Goal: Information Seeking & Learning: Learn about a topic

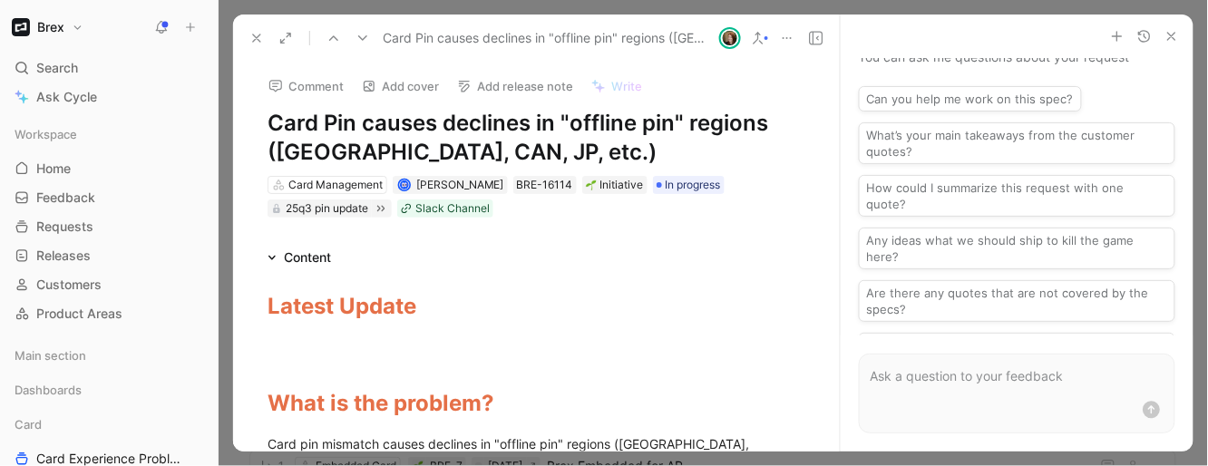
scroll to position [7459, 0]
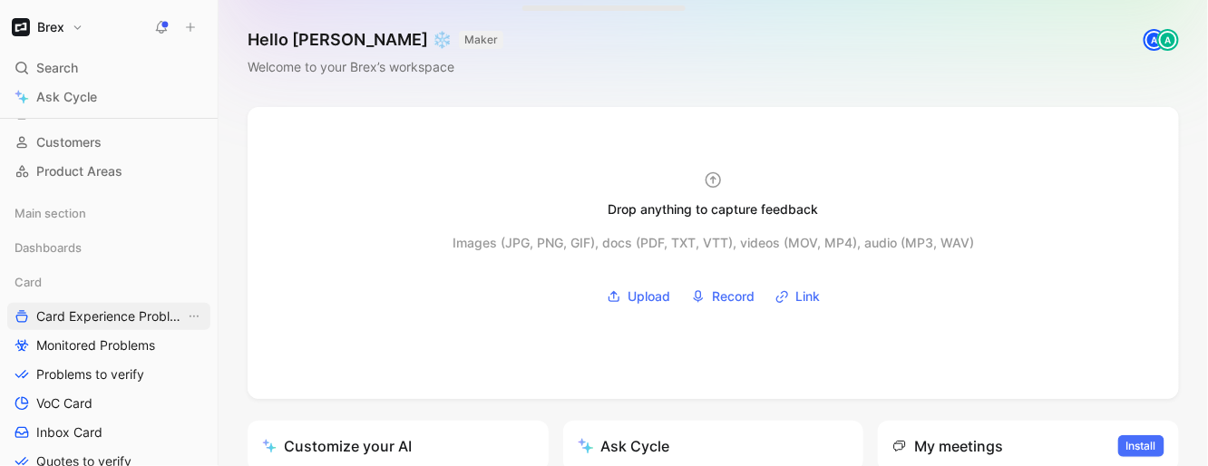
scroll to position [143, 0]
click at [68, 346] on span "Monitored Problems" at bounding box center [95, 344] width 119 height 18
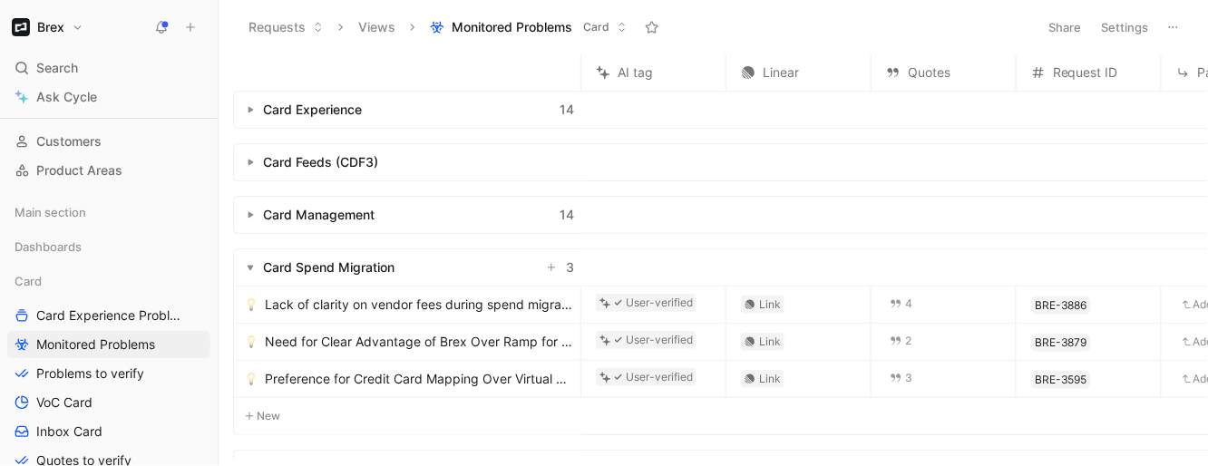
click at [247, 114] on button "button" at bounding box center [250, 110] width 18 height 18
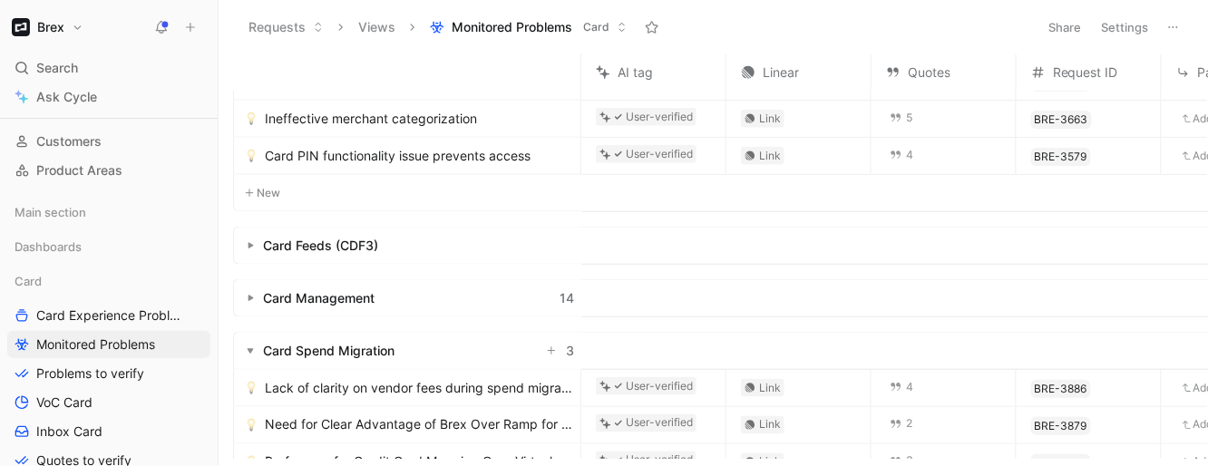
scroll to position [508, 0]
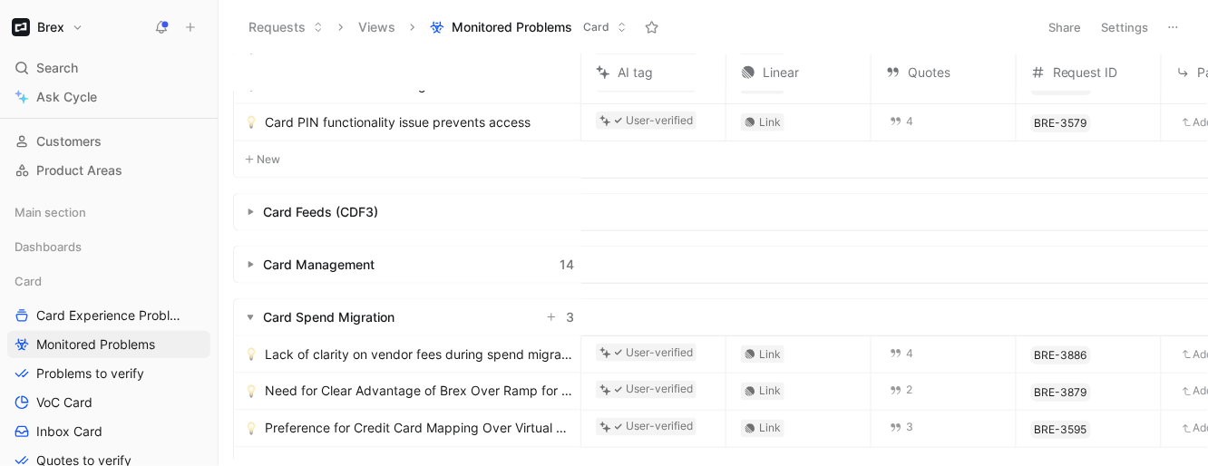
click at [244, 317] on button "button" at bounding box center [250, 317] width 18 height 18
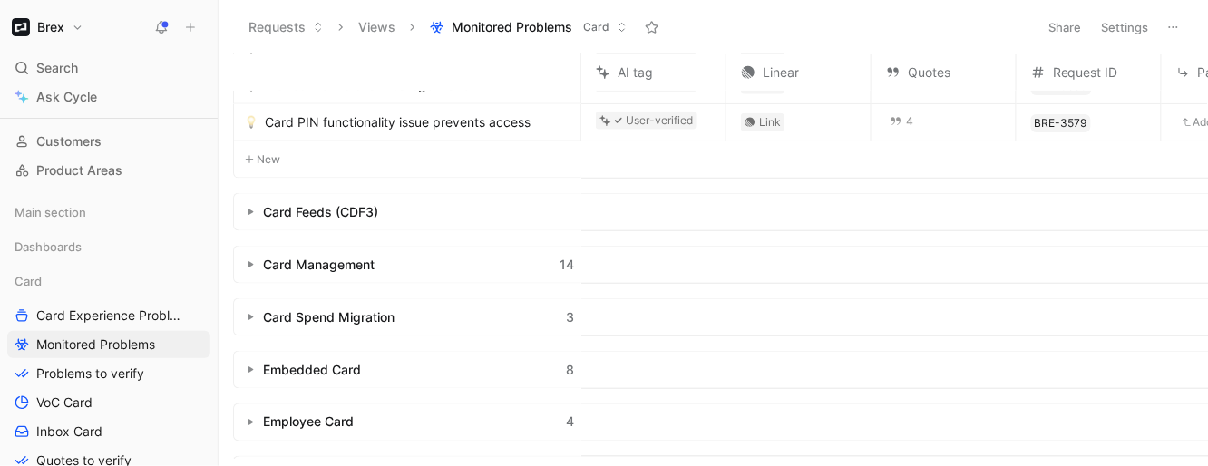
click at [251, 361] on button "button" at bounding box center [250, 370] width 18 height 18
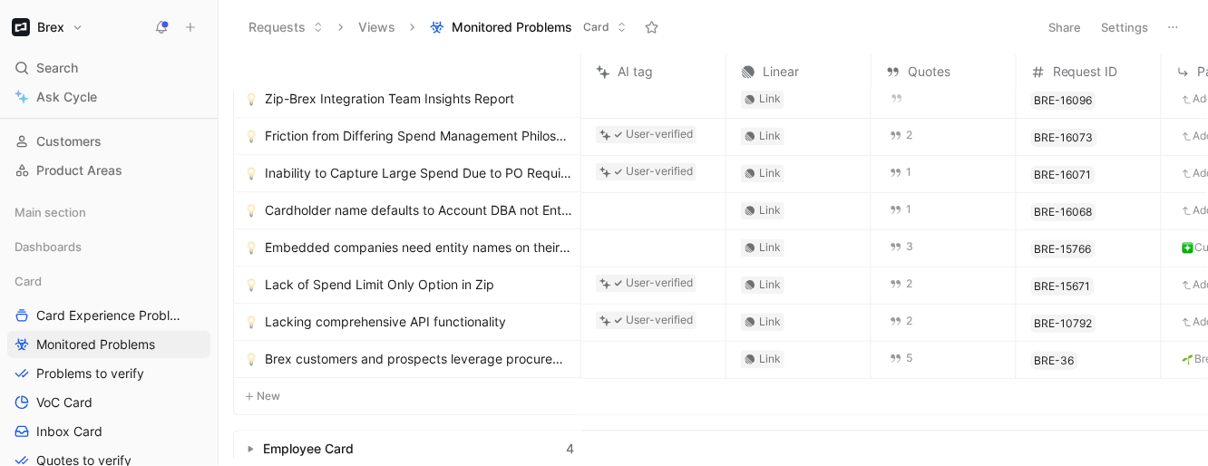
scroll to position [810, 0]
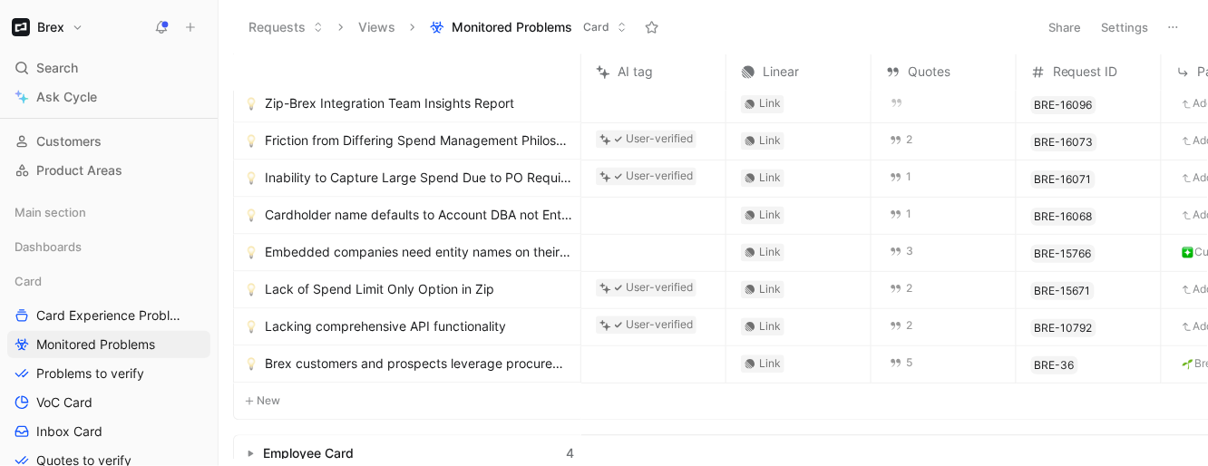
click at [432, 250] on span "Embedded companies need entity names on their Zip virtual cards" at bounding box center [419, 253] width 308 height 22
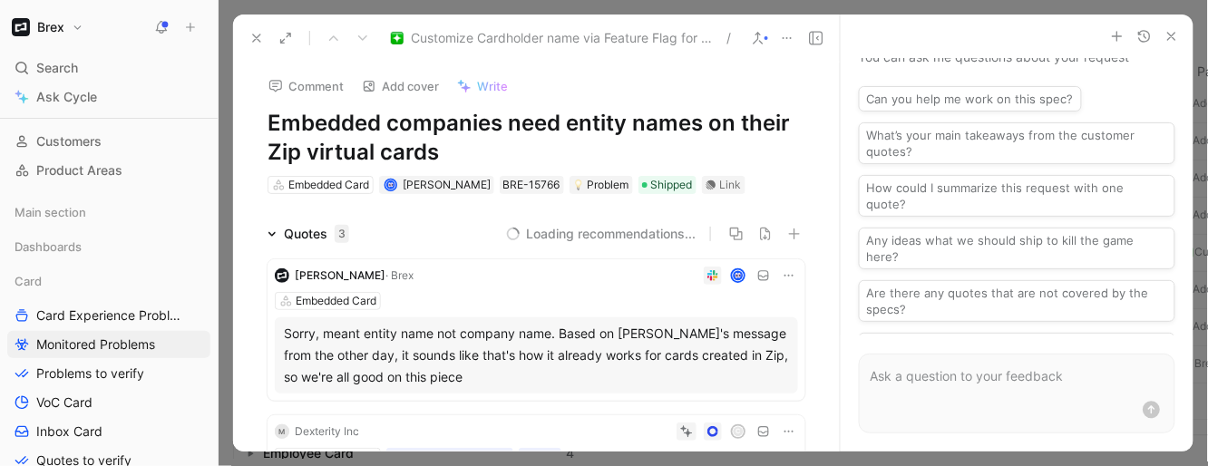
click at [252, 32] on icon at bounding box center [256, 38] width 15 height 15
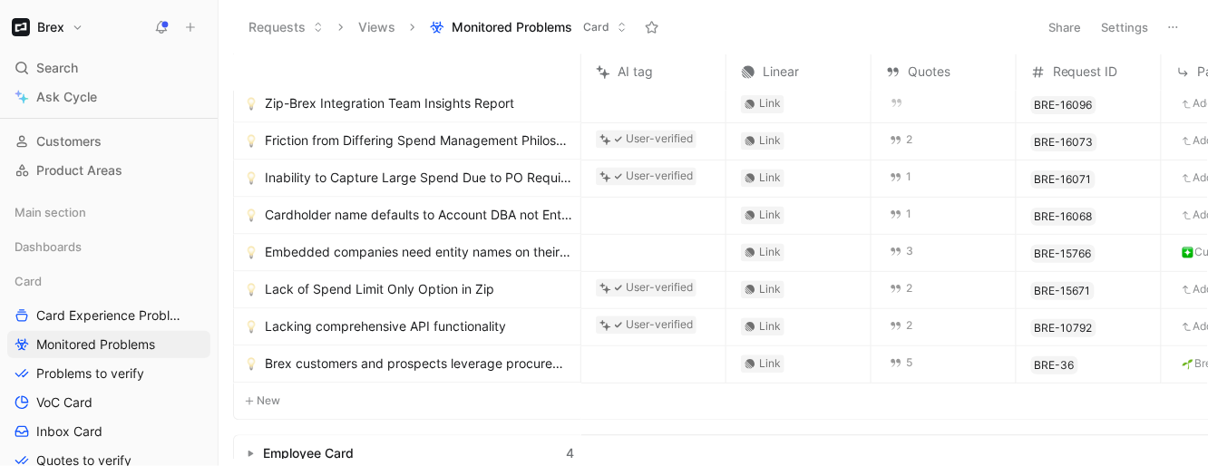
click at [521, 287] on link "Lack of Spend Limit Only Option in Zip" at bounding box center [409, 290] width 328 height 22
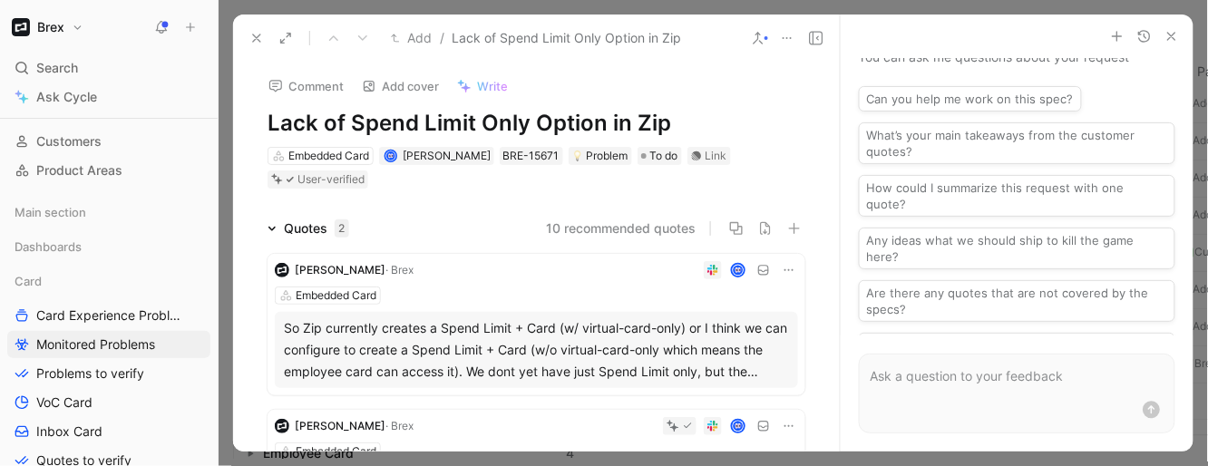
click at [249, 35] on icon at bounding box center [256, 38] width 15 height 15
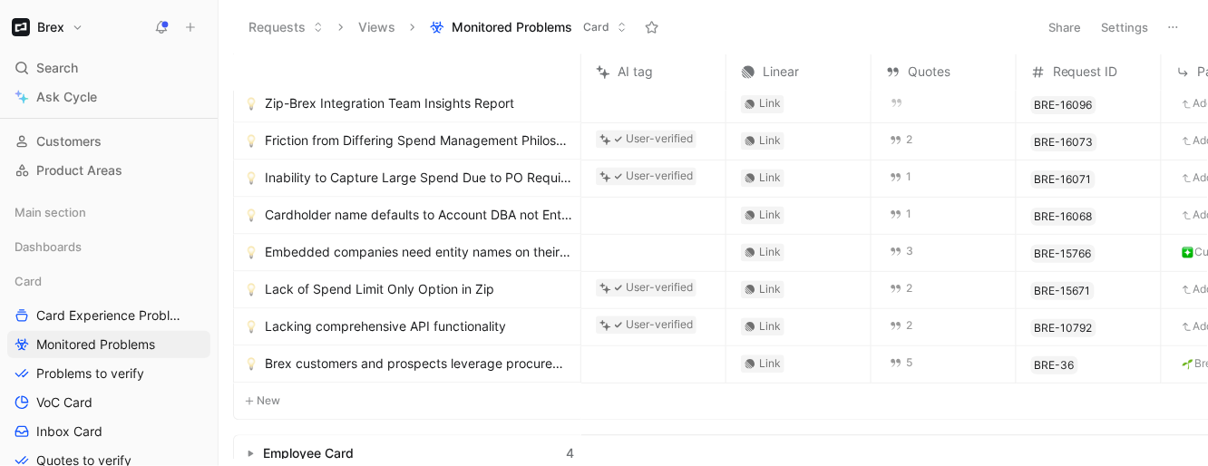
click at [504, 217] on span "Cardholder name defaults to Account DBA not Entity DBA name" at bounding box center [419, 216] width 308 height 22
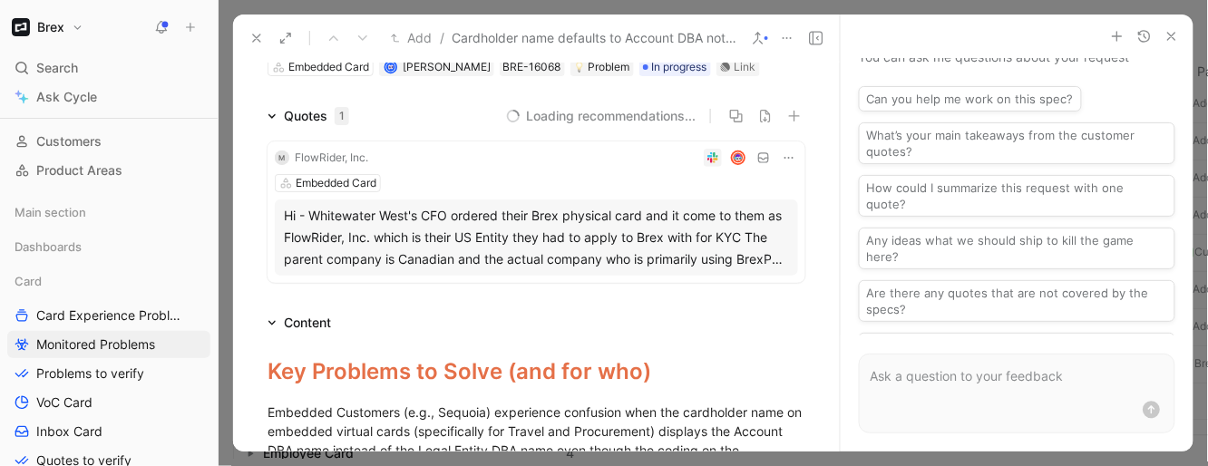
scroll to position [134, 0]
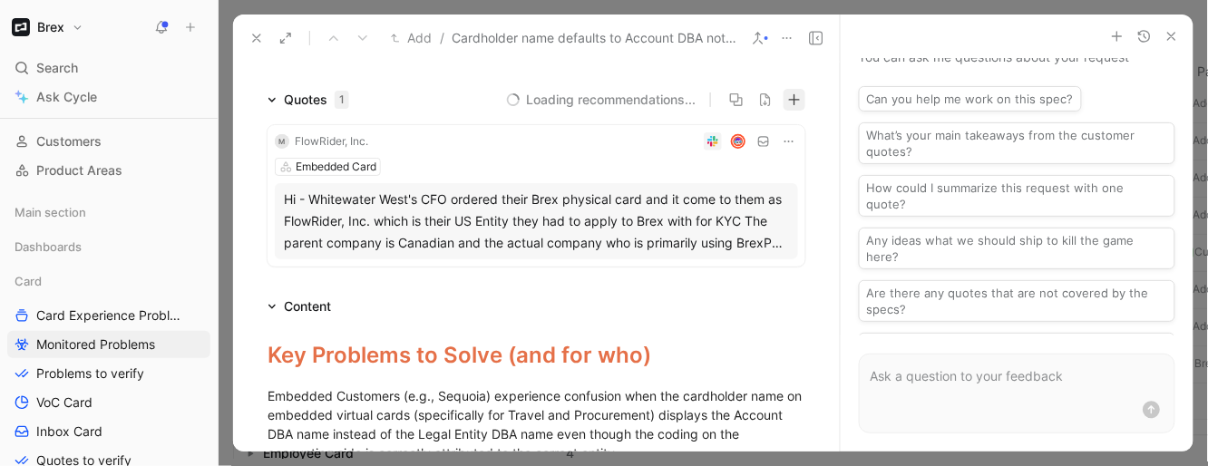
click at [794, 98] on icon "button" at bounding box center [793, 99] width 1 height 11
click at [791, 102] on icon "button" at bounding box center [794, 99] width 13 height 13
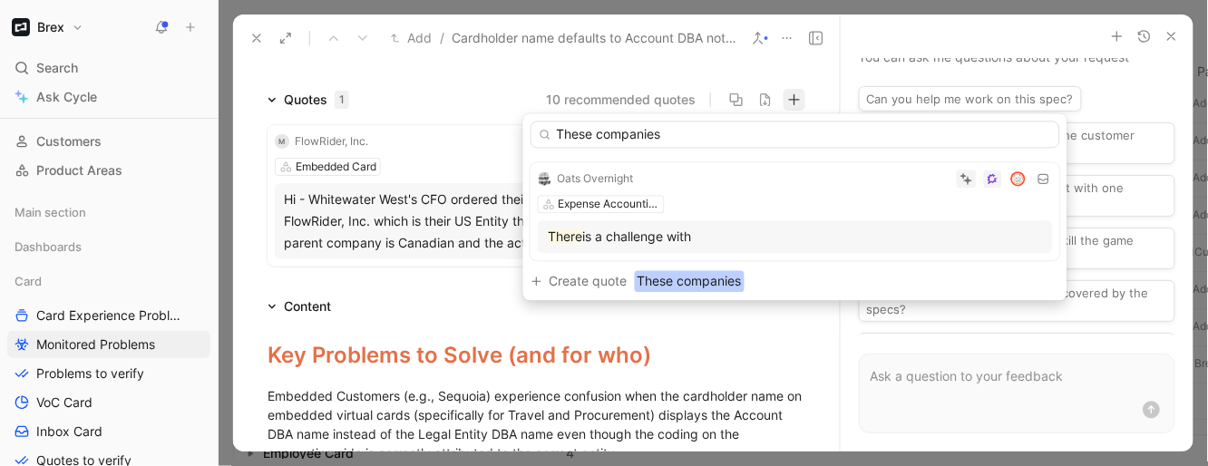
type input "These companies"
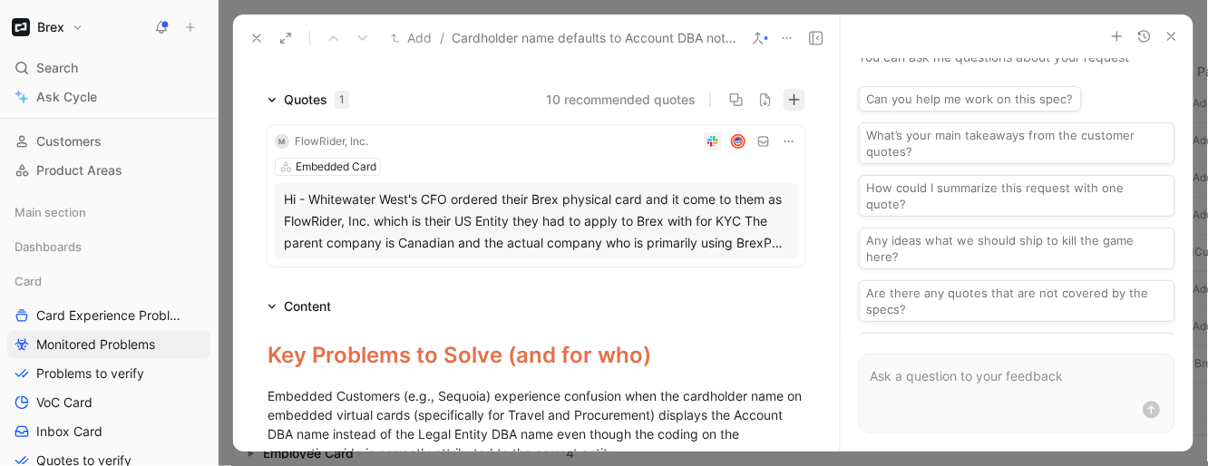
click at [798, 99] on icon "button" at bounding box center [794, 99] width 11 height 1
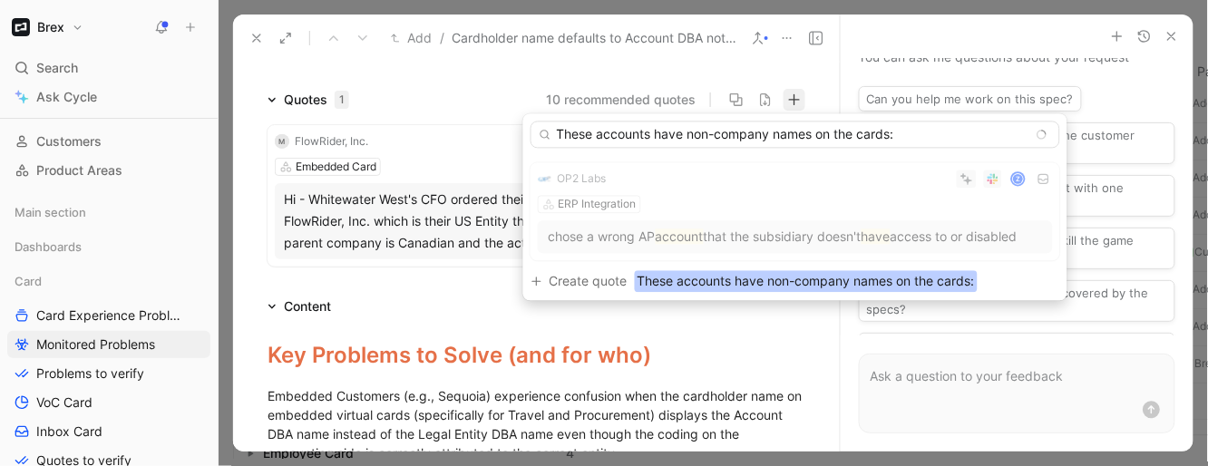
type input "These accounts have non-company names on the cards: empty_company_name cuacc_cj…"
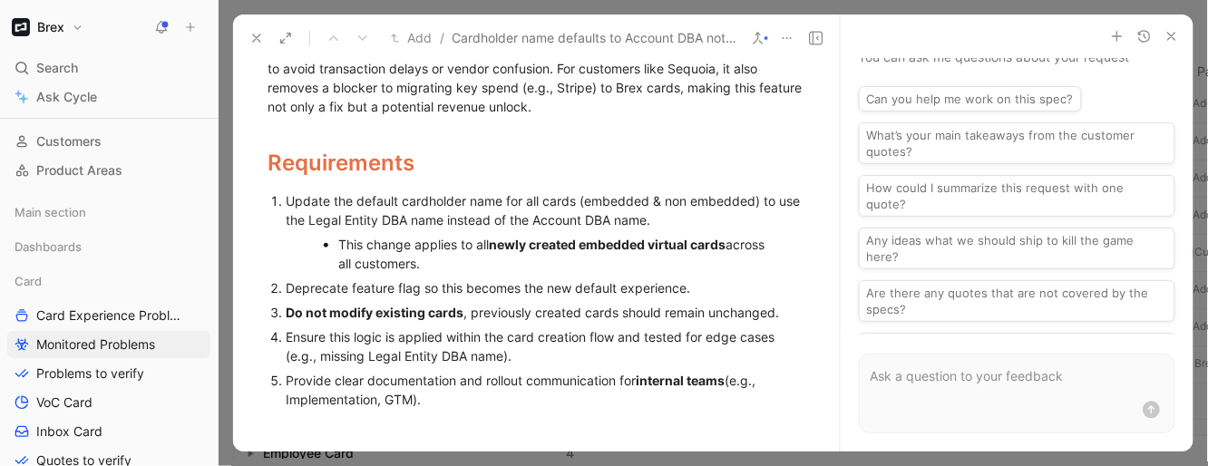
scroll to position [1754, 0]
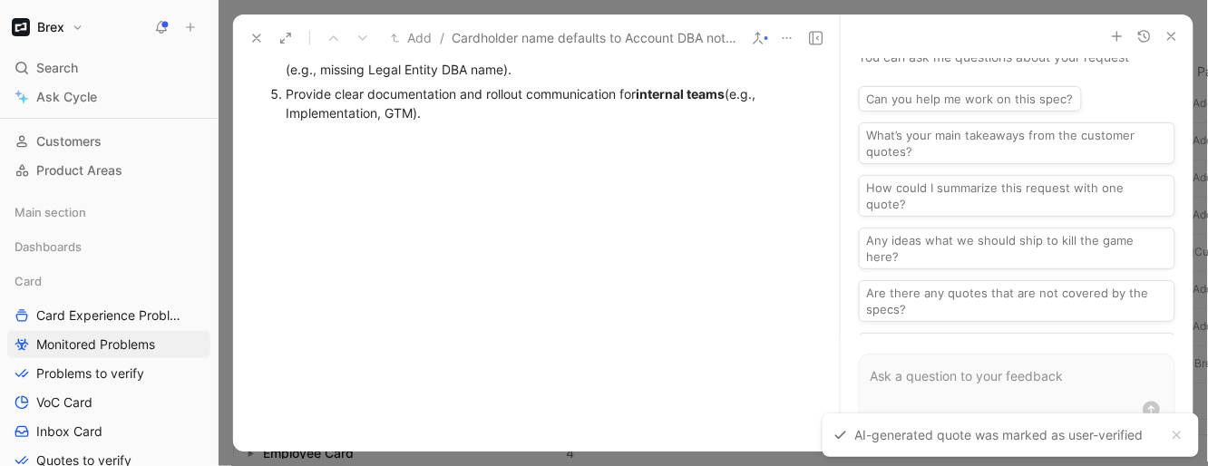
click at [477, 225] on div at bounding box center [536, 210] width 607 height 140
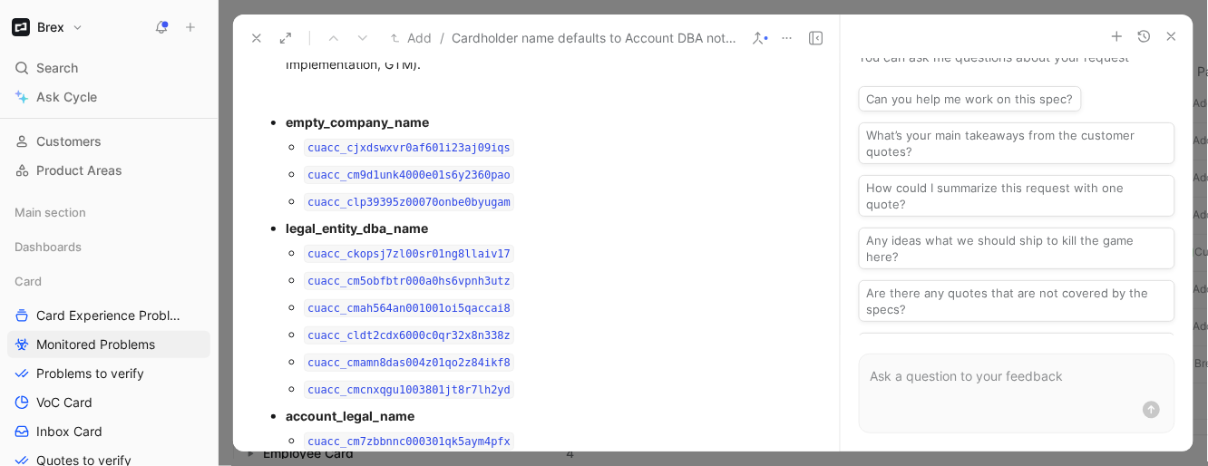
scroll to position [1733, 0]
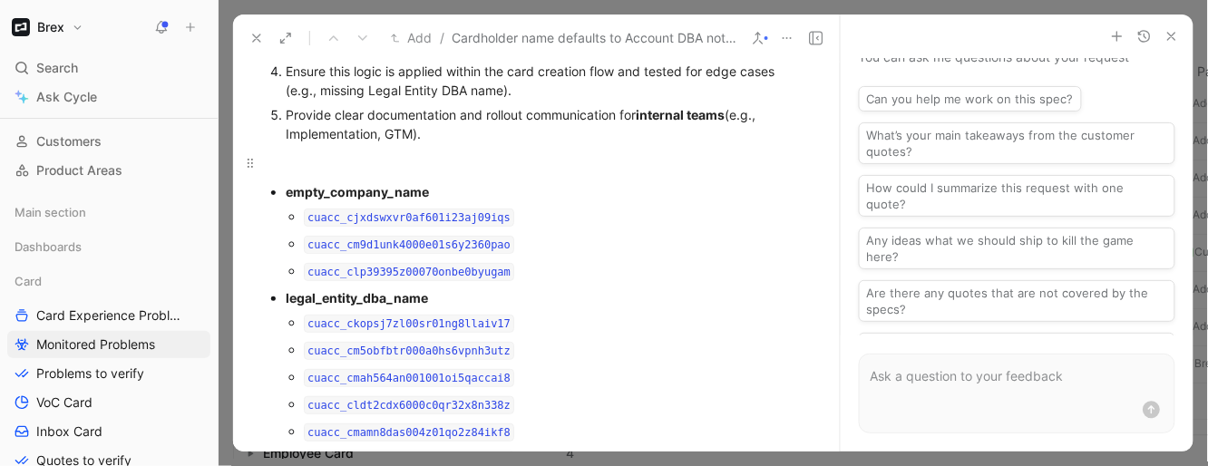
click at [345, 153] on div at bounding box center [536, 162] width 538 height 19
click at [383, 159] on div "Current account not using company name" at bounding box center [536, 162] width 538 height 19
click at [506, 175] on p "Current account not using company name" at bounding box center [536, 163] width 607 height 30
click at [311, 162] on div "Current account not using company name" at bounding box center [536, 162] width 538 height 19
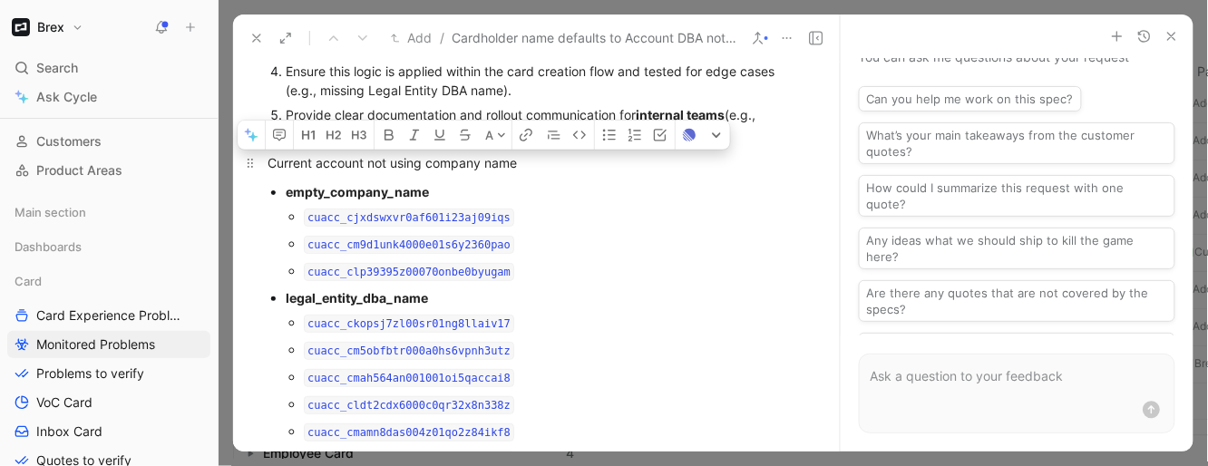
click at [311, 162] on div "Current account not using company name" at bounding box center [536, 162] width 538 height 19
click at [375, 157] on strong "Current account not using company name" at bounding box center [398, 162] width 262 height 15
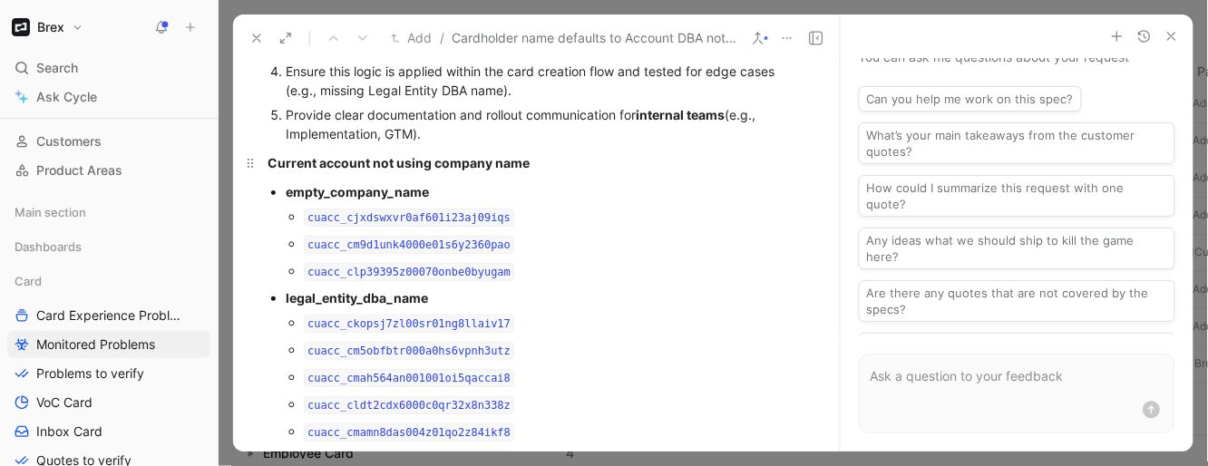
click at [370, 157] on strong "Current account not using company name" at bounding box center [398, 162] width 262 height 15
click at [306, 159] on strong "Current accounts not using company name" at bounding box center [401, 162] width 269 height 15
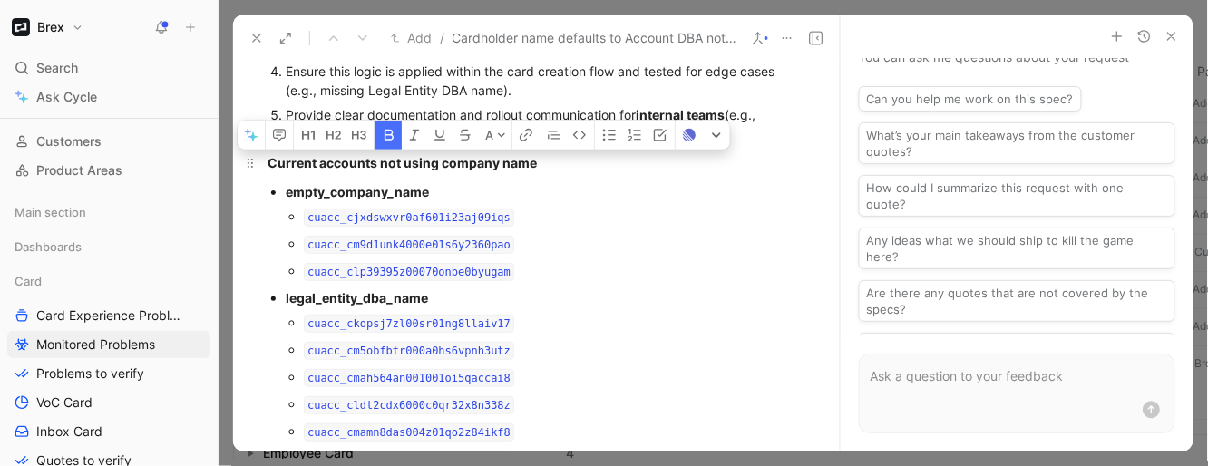
click at [306, 159] on strong "Current accounts not using company name" at bounding box center [401, 162] width 269 height 15
click at [514, 163] on strong "Current accounts not using company name" at bounding box center [401, 162] width 269 height 15
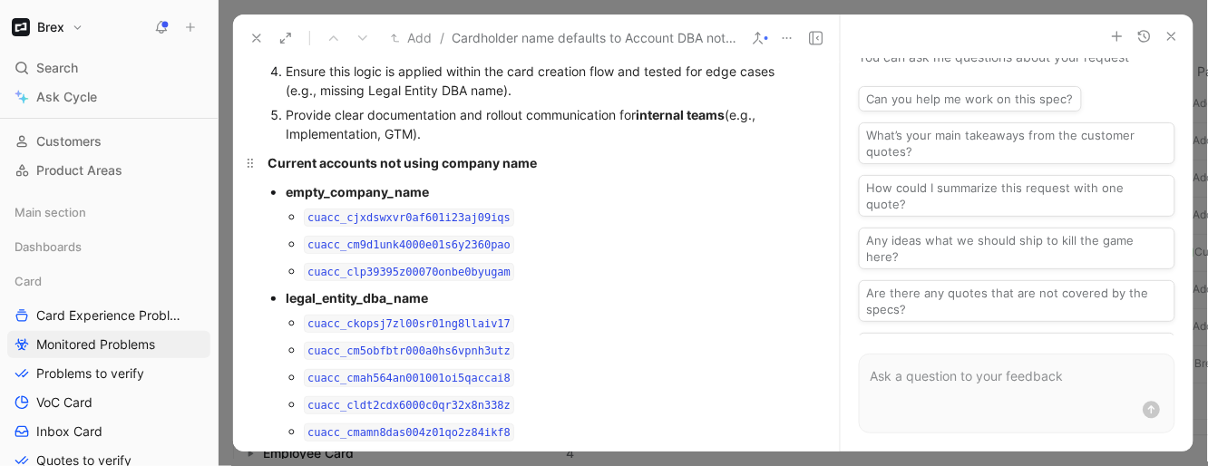
click at [519, 156] on strong "Current accounts not using company name" at bounding box center [401, 162] width 269 height 15
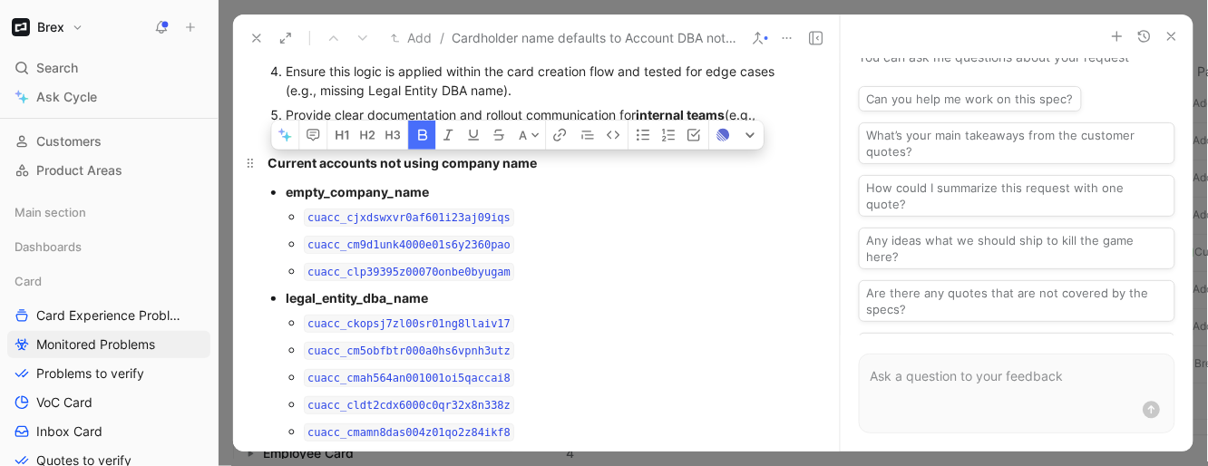
click at [519, 156] on strong "Current accounts not using company name" at bounding box center [401, 162] width 269 height 15
click at [353, 155] on strong "Current accounts not using company name" at bounding box center [401, 162] width 269 height 15
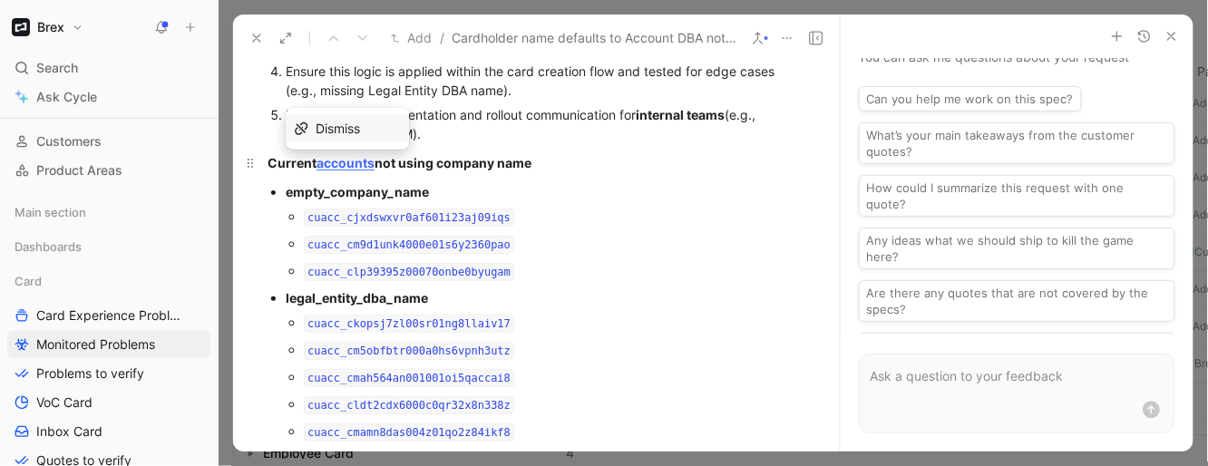
click at [589, 153] on div "Current accounts not using company name" at bounding box center [536, 162] width 538 height 19
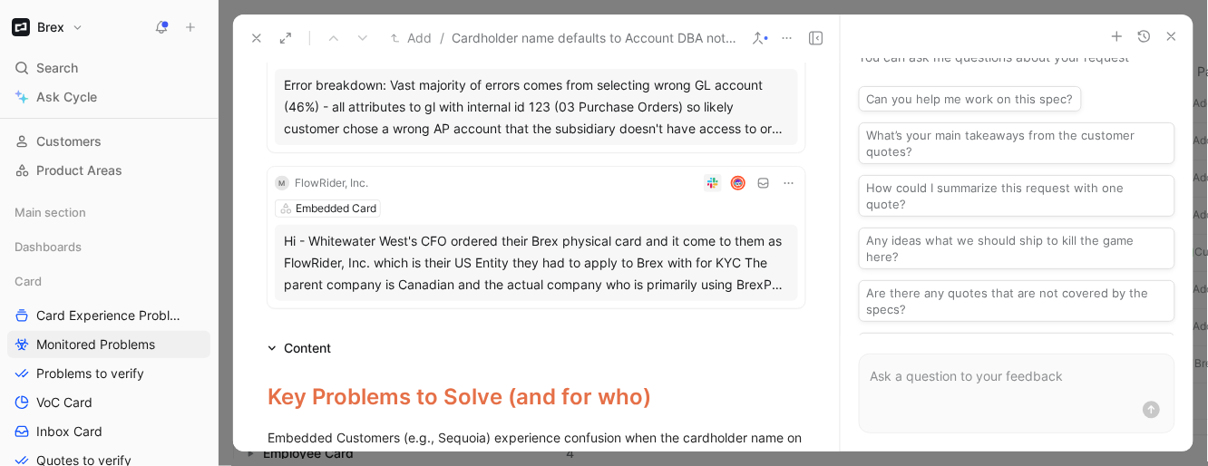
scroll to position [276, 0]
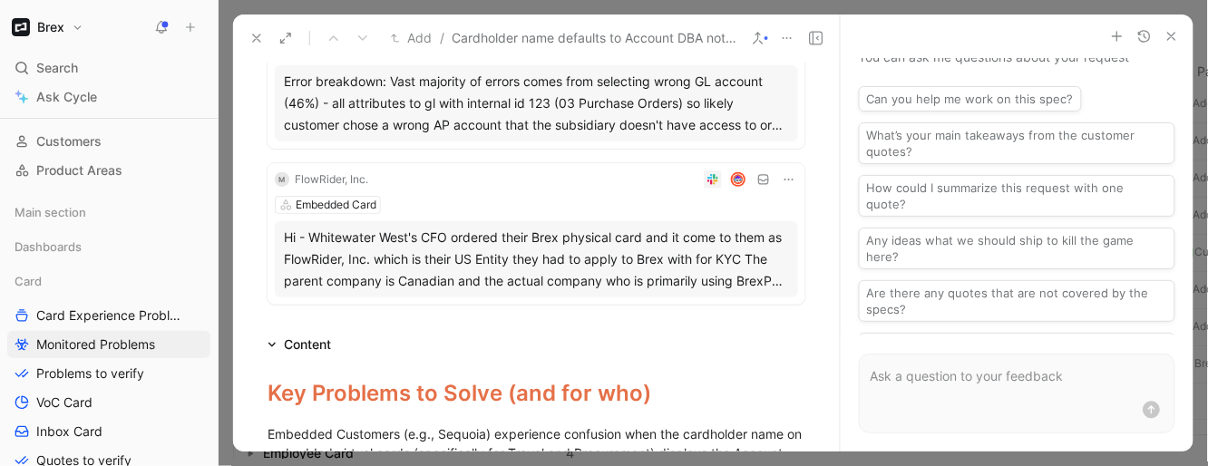
click at [1168, 38] on icon "button" at bounding box center [1171, 36] width 15 height 15
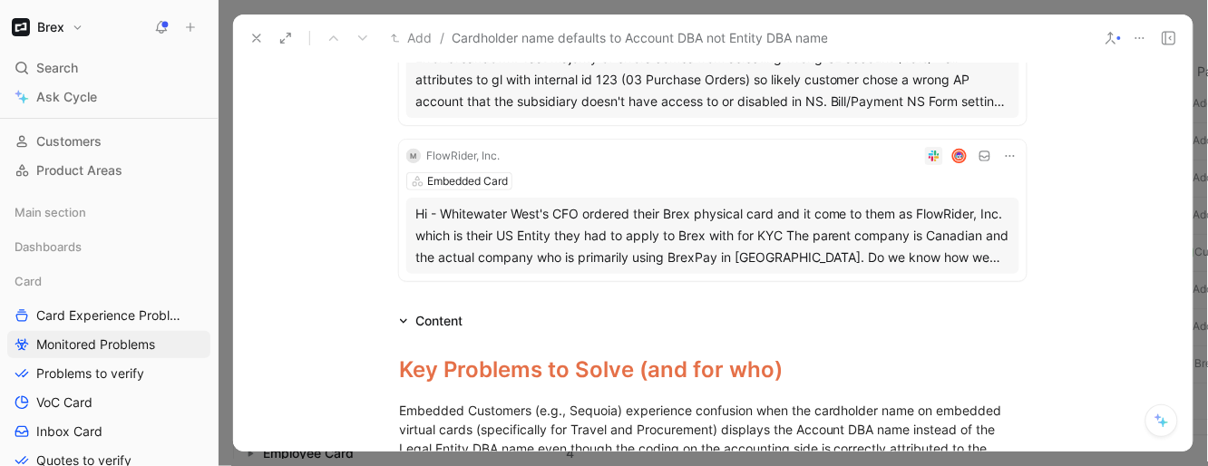
scroll to position [252, 0]
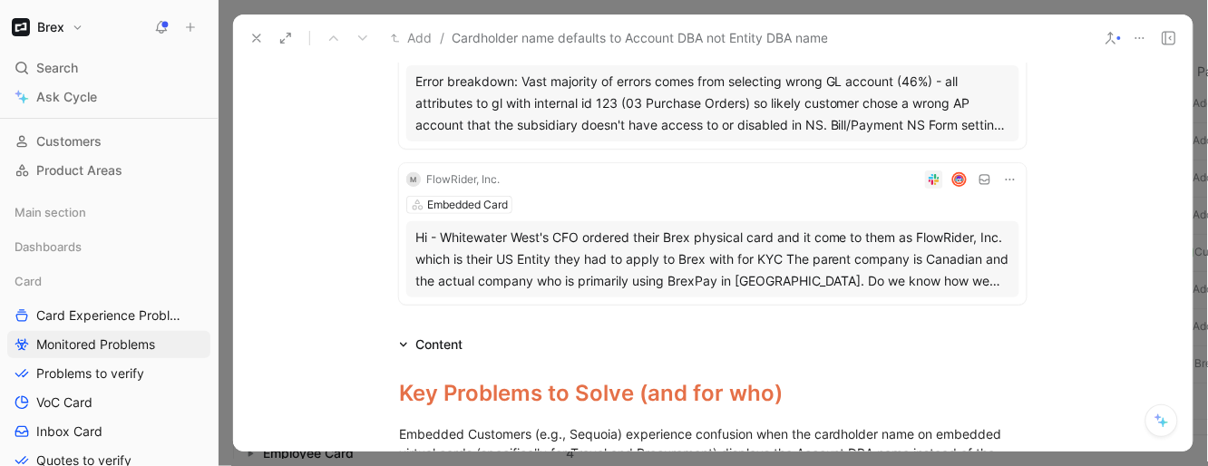
click at [260, 35] on icon at bounding box center [256, 38] width 15 height 15
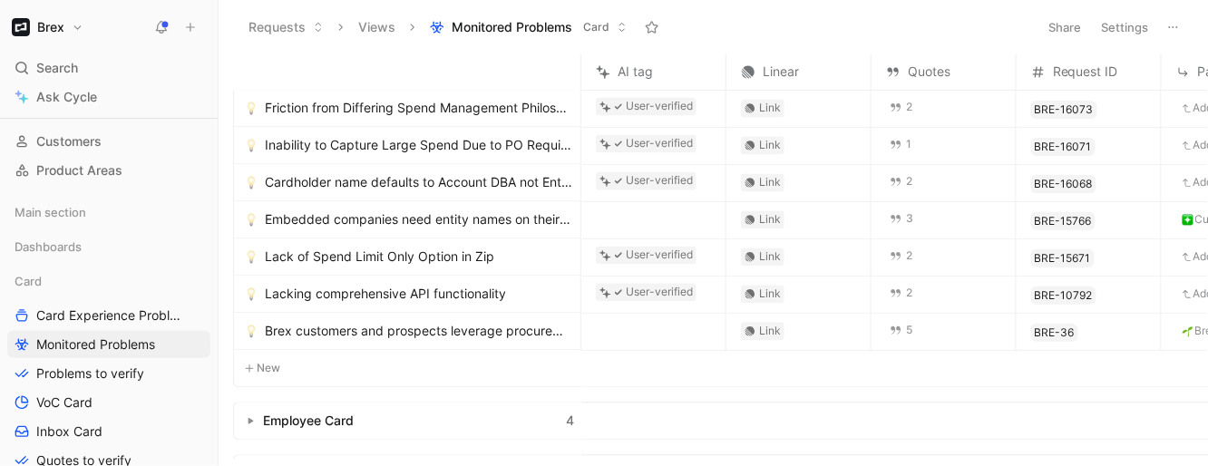
scroll to position [840, 0]
click at [393, 325] on span "Brex customers and prospects leverage procurement and AP software outside of Br…" at bounding box center [419, 335] width 308 height 22
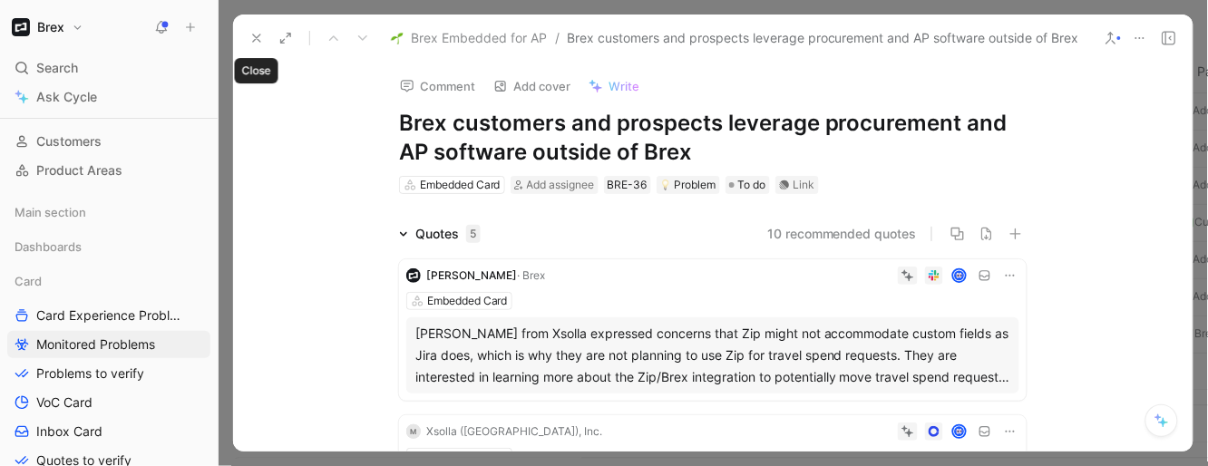
click at [254, 42] on icon at bounding box center [256, 38] width 15 height 15
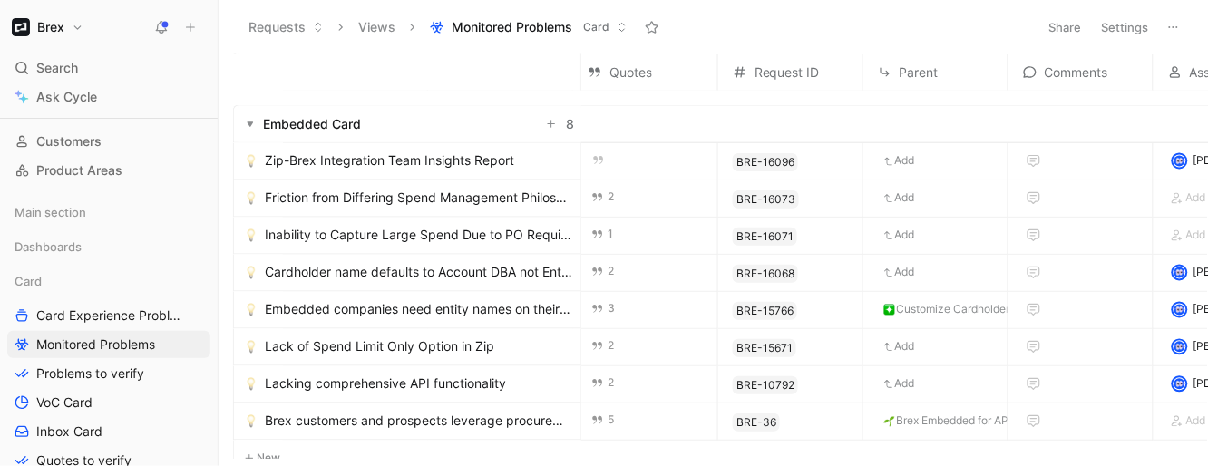
scroll to position [753, 576]
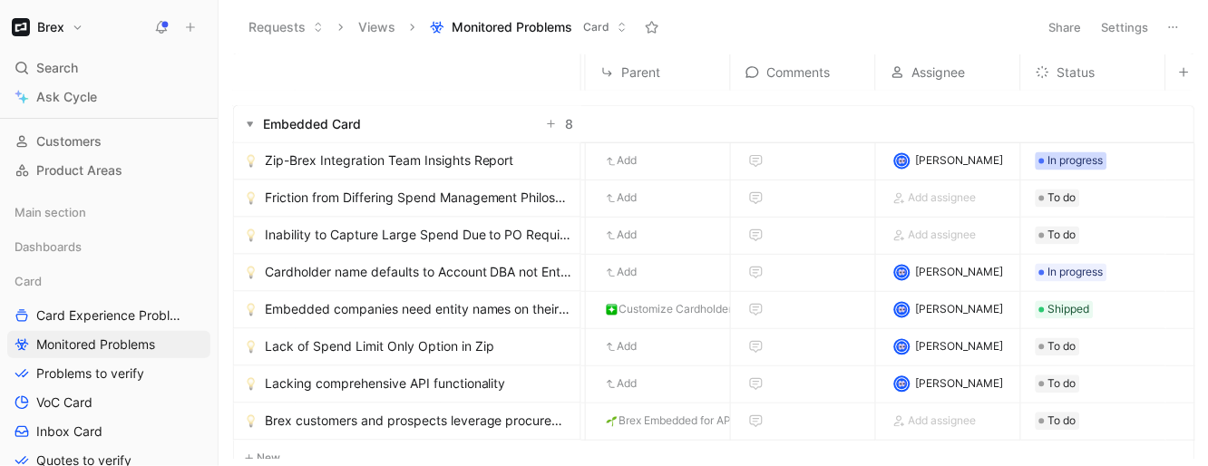
click at [1078, 161] on span "In progress" at bounding box center [1075, 161] width 55 height 18
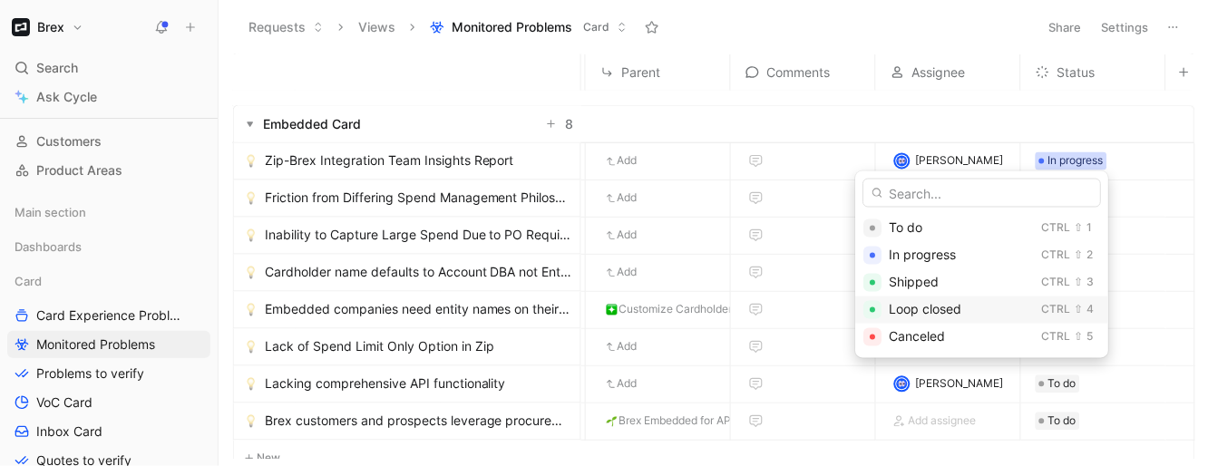
click at [961, 307] on span "Loop closed" at bounding box center [924, 309] width 73 height 15
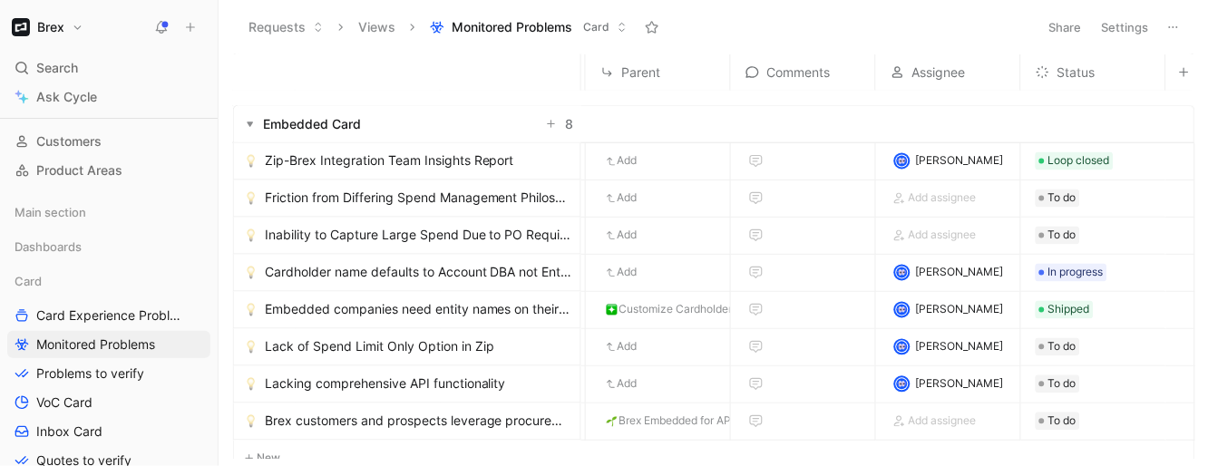
click at [1131, 159] on div "Loop closed" at bounding box center [1093, 160] width 144 height 34
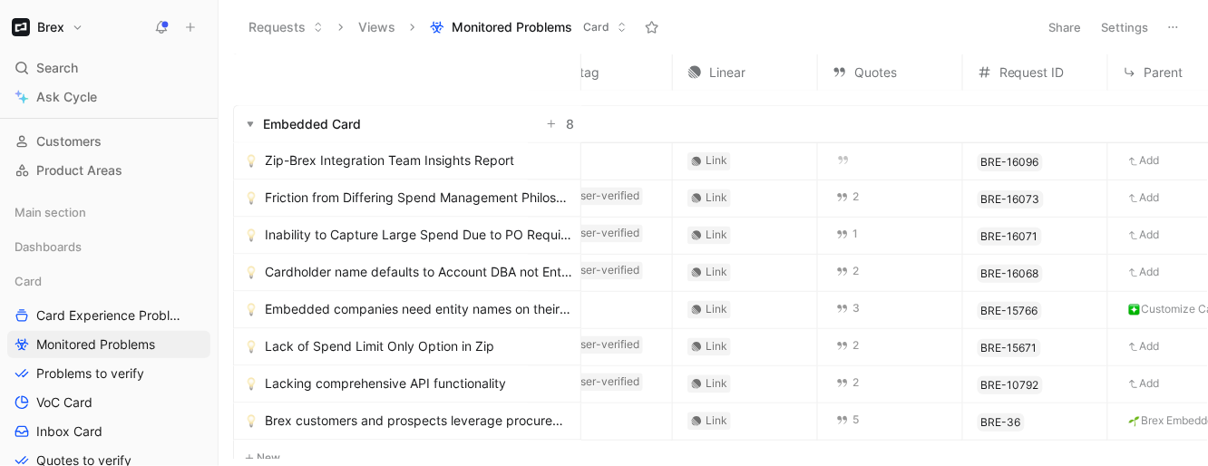
scroll to position [753, 0]
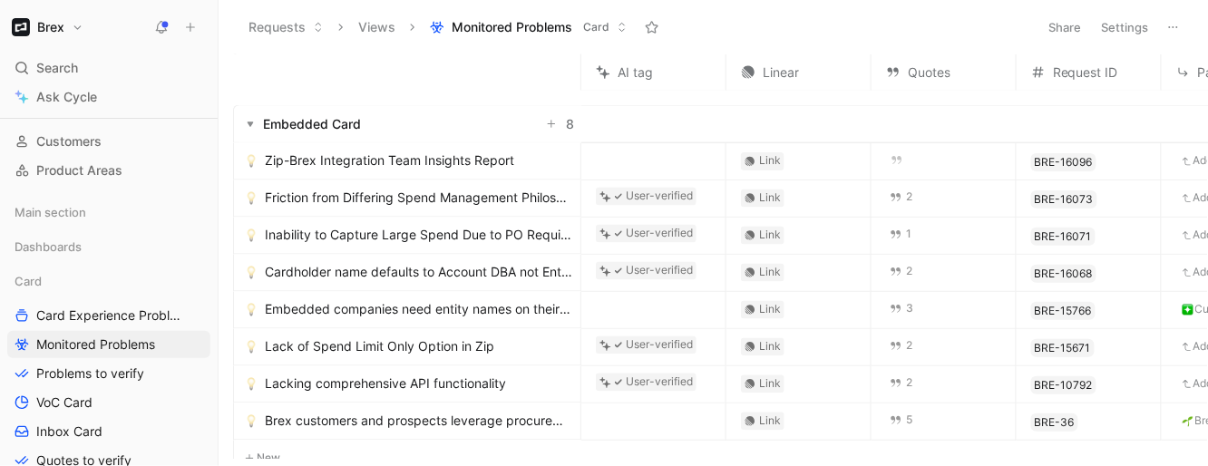
click at [523, 165] on link "Zip-Brex Integration Team Insights Report" at bounding box center [409, 161] width 328 height 22
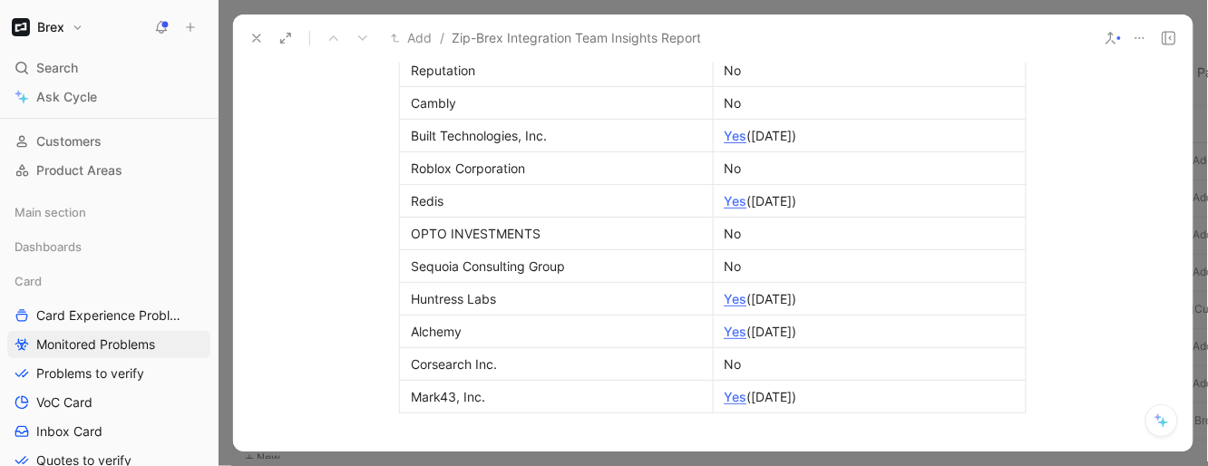
scroll to position [2793, 0]
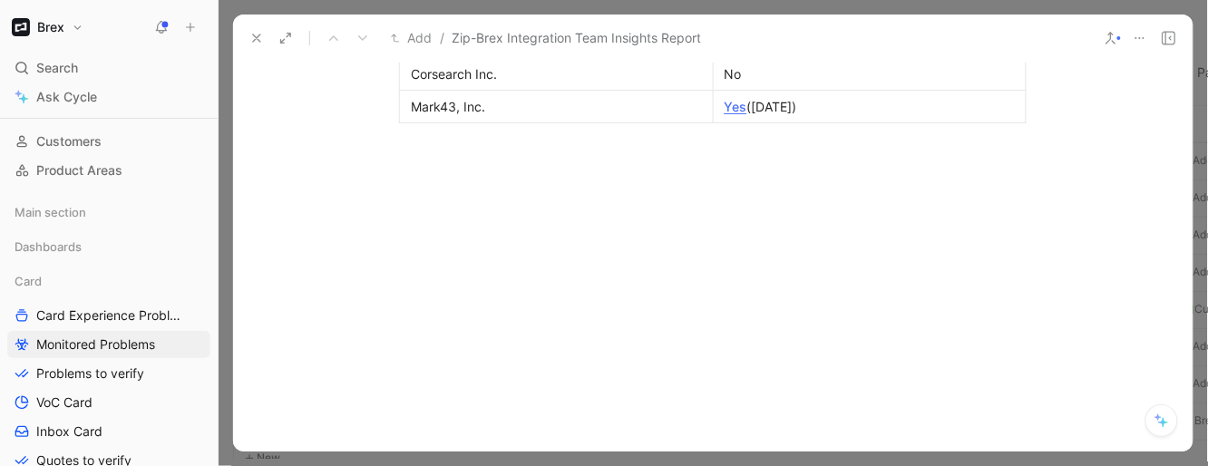
click at [260, 38] on icon at bounding box center [256, 38] width 15 height 15
